Goal: Find specific page/section: Find specific page/section

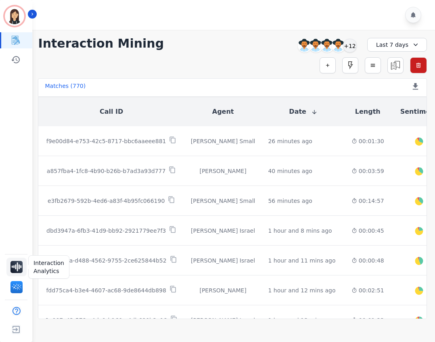
click at [19, 265] on img "Sidebar" at bounding box center [16, 267] width 12 height 12
click at [19, 288] on img "Sidebar" at bounding box center [16, 287] width 12 height 12
click at [393, 47] on div "Last 7 days" at bounding box center [397, 45] width 60 height 14
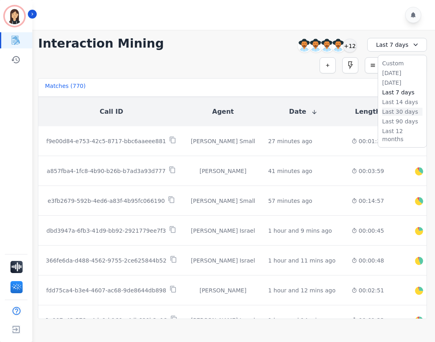
click at [398, 113] on li "Last 30 days" at bounding box center [402, 112] width 40 height 8
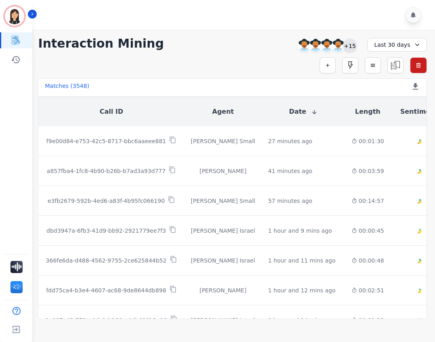
click at [351, 45] on div "+15" at bounding box center [350, 46] width 14 height 14
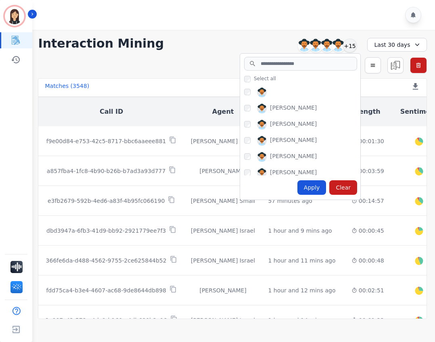
scroll to position [40, 0]
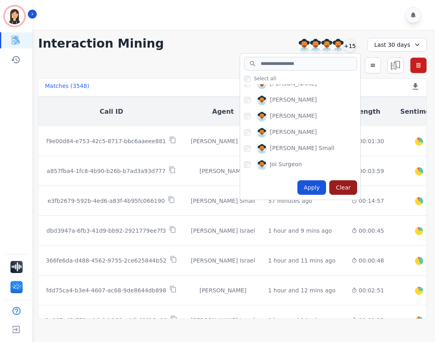
click at [342, 188] on div "Clear" at bounding box center [343, 187] width 28 height 15
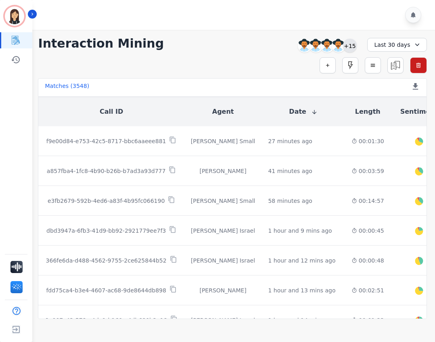
click at [350, 49] on div "+15" at bounding box center [350, 46] width 14 height 14
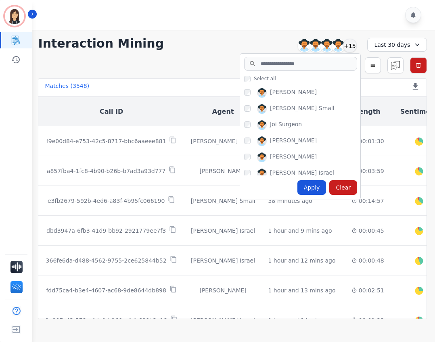
scroll to position [81, 0]
click at [414, 47] on icon at bounding box center [417, 45] width 8 height 8
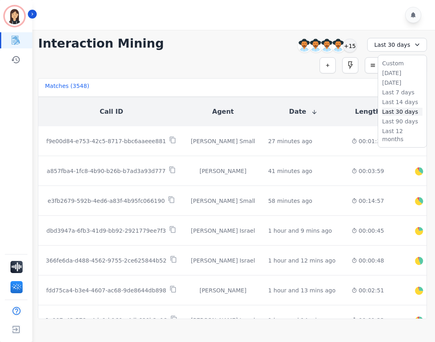
click at [396, 111] on li "Last 30 days" at bounding box center [402, 112] width 40 height 8
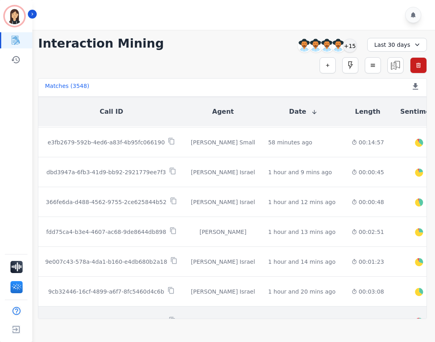
scroll to position [0, 0]
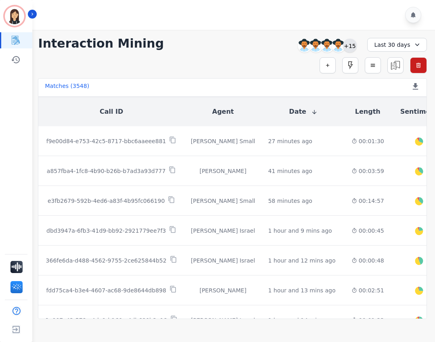
click at [350, 44] on div "+15" at bounding box center [350, 46] width 14 height 14
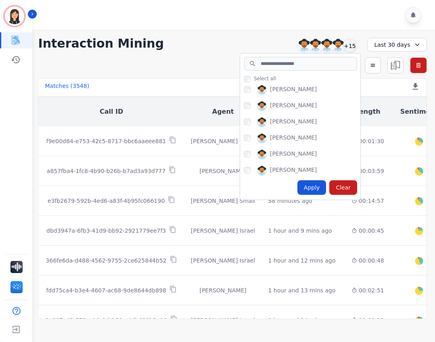
scroll to position [215, 0]
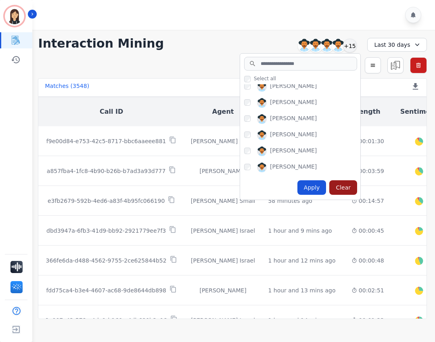
click at [347, 189] on div "Clear" at bounding box center [343, 187] width 28 height 15
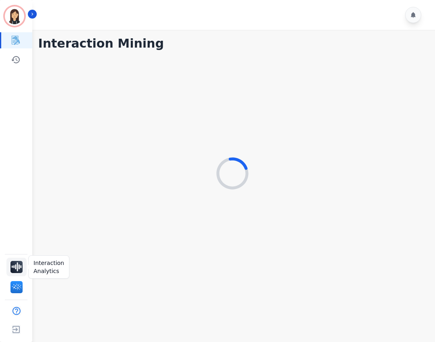
click at [17, 268] on img "Sidebar" at bounding box center [16, 267] width 12 height 12
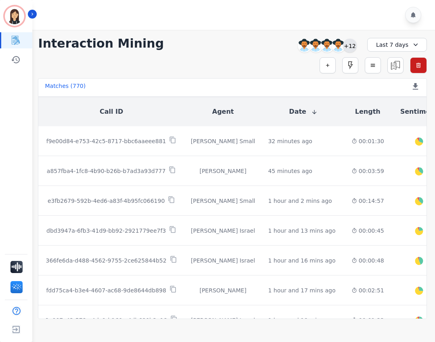
click at [351, 45] on div "+12" at bounding box center [350, 46] width 14 height 14
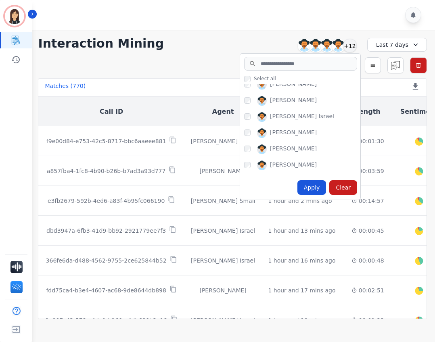
scroll to position [121, 0]
